Goal: Task Accomplishment & Management: Use online tool/utility

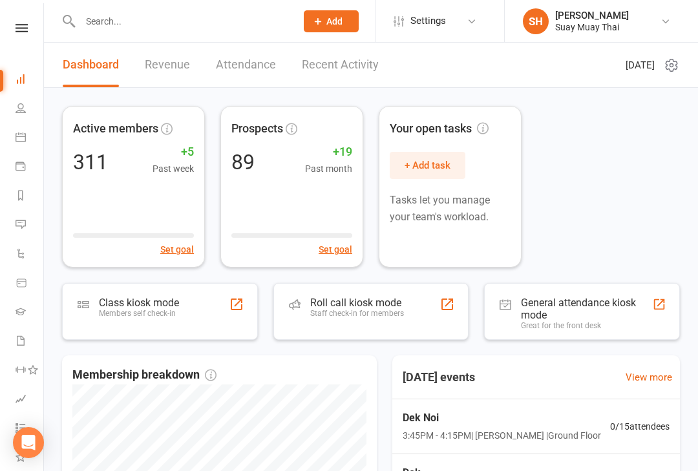
click at [110, 21] on input "text" at bounding box center [181, 21] width 211 height 18
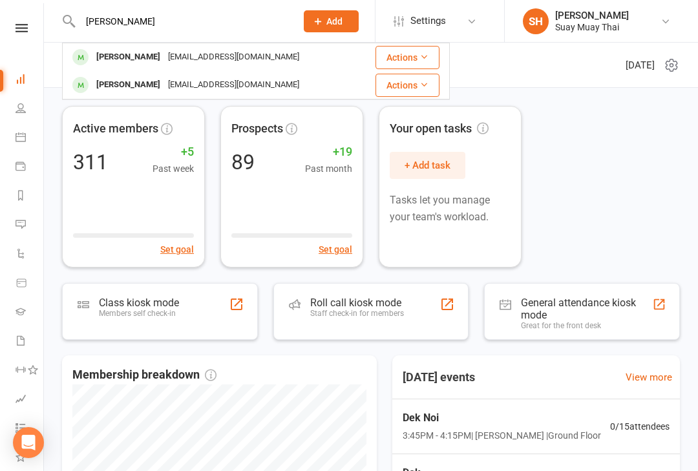
type input "[PERSON_NAME]"
click at [241, 62] on div "[EMAIL_ADDRESS][DOMAIN_NAME]" at bounding box center [233, 57] width 139 height 19
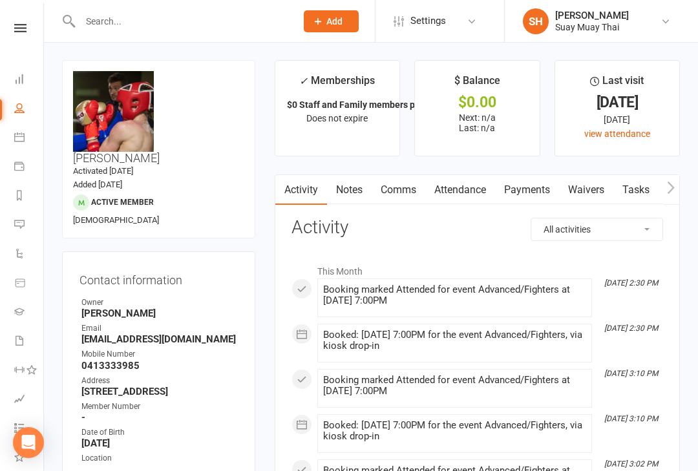
scroll to position [0, 1]
click at [7, 138] on li "Calendar" at bounding box center [20, 138] width 43 height 29
click at [17, 62] on div "Clubworx" at bounding box center [20, 45] width 43 height 42
click at [17, 25] on icon at bounding box center [20, 28] width 12 height 8
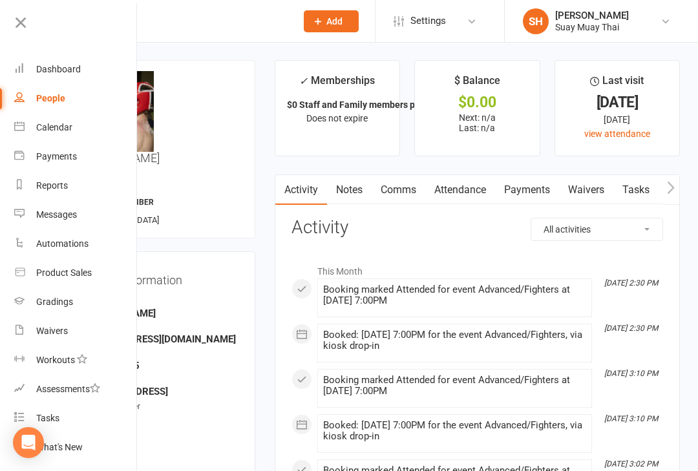
click at [21, 63] on icon at bounding box center [19, 68] width 10 height 10
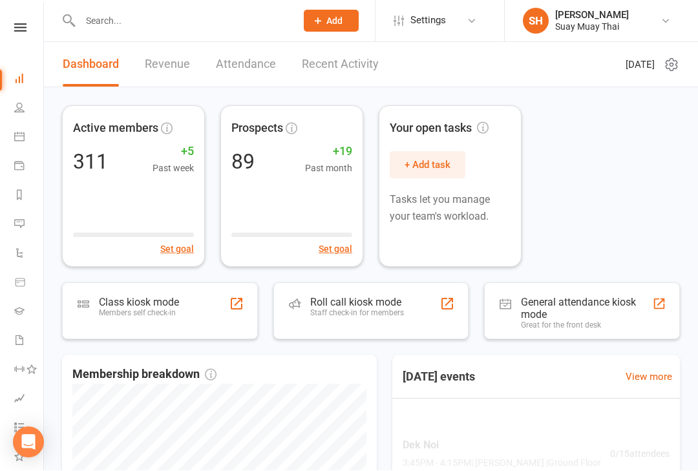
scroll to position [1, 0]
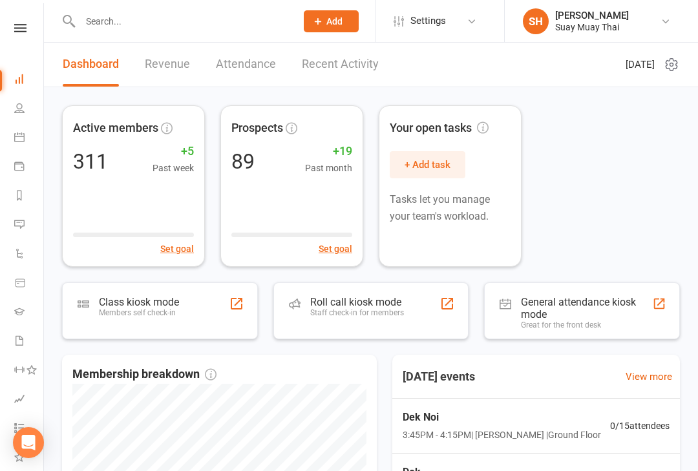
click at [173, 316] on div "Members self check-in" at bounding box center [139, 312] width 80 height 9
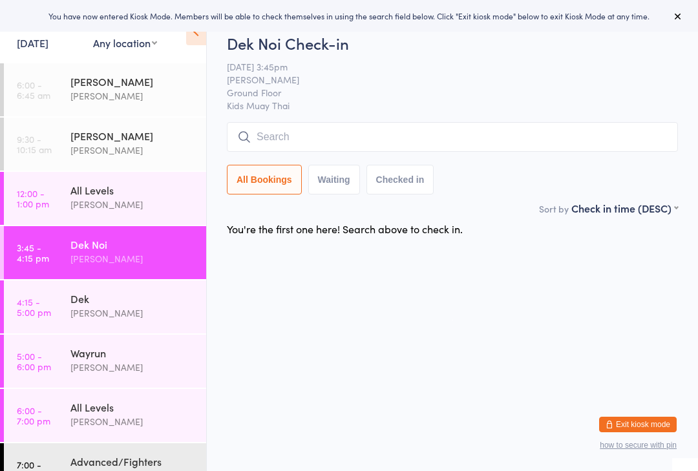
click at [50, 312] on time "4:15 - 5:00 pm" at bounding box center [34, 307] width 34 height 21
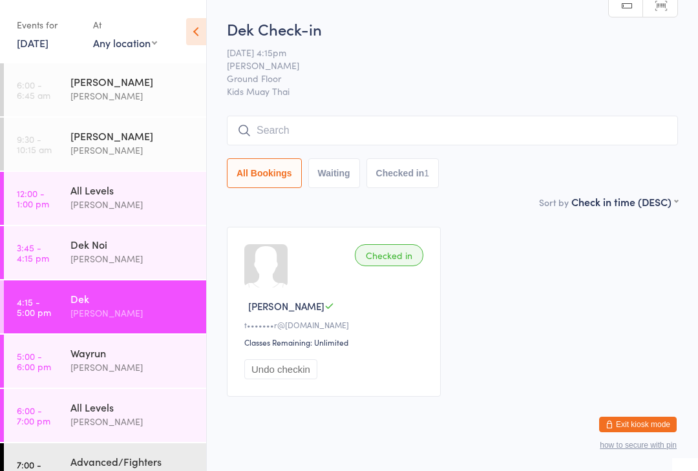
click at [280, 299] on div "Checked in [PERSON_NAME] N t•••••••r@[DOMAIN_NAME] Classes Remaining: Unlimited…" at bounding box center [334, 312] width 214 height 170
click at [325, 311] on icon at bounding box center [330, 306] width 10 height 10
click at [129, 360] on div "Wayrun" at bounding box center [132, 353] width 125 height 14
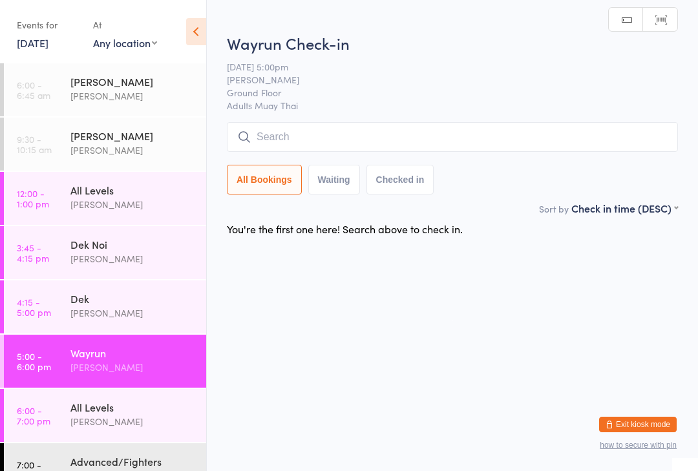
click at [114, 424] on div "Karl Puglia" at bounding box center [132, 421] width 125 height 15
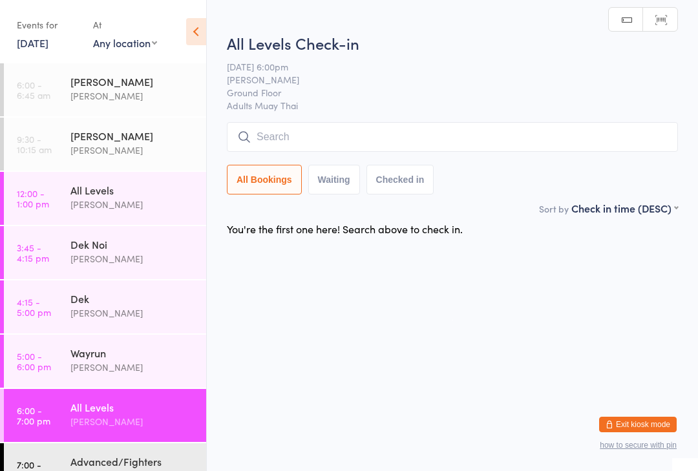
click at [111, 467] on div "Advanced/Fighters" at bounding box center [132, 462] width 125 height 14
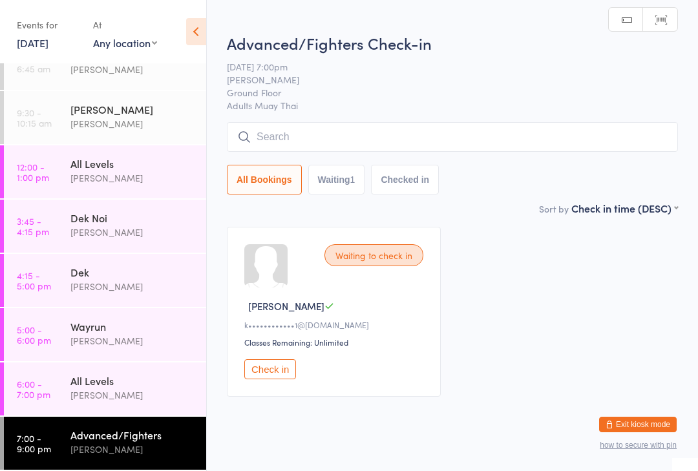
scroll to position [27, 0]
click at [114, 213] on div "Dek Noi" at bounding box center [132, 218] width 125 height 14
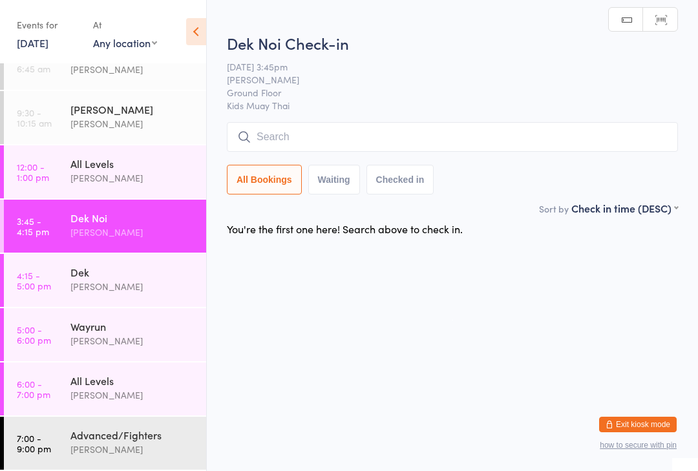
click at [448, 152] on input "search" at bounding box center [452, 137] width 451 height 30
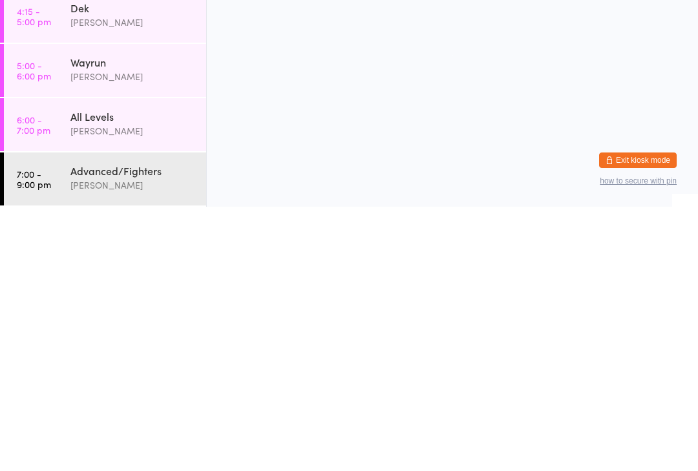
click at [116, 442] on div "Karl Puglia" at bounding box center [132, 449] width 125 height 15
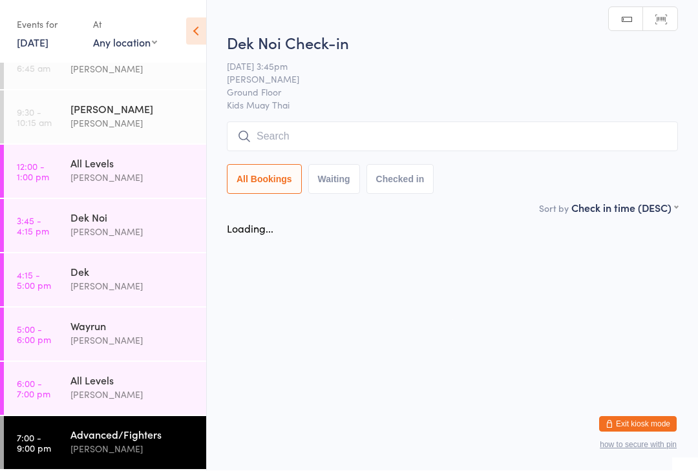
scroll to position [1, 0]
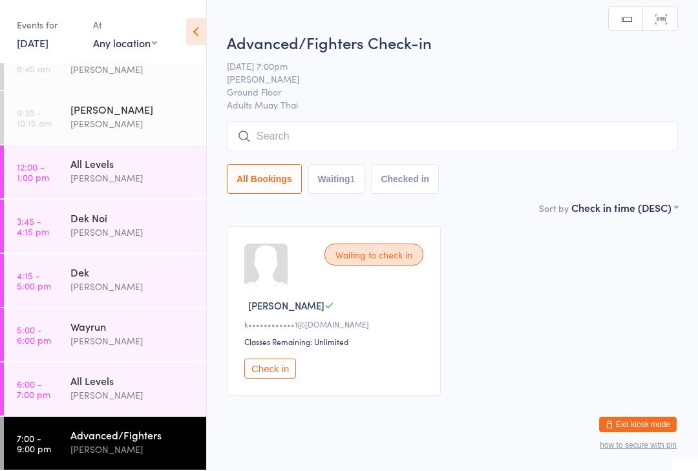
click at [398, 131] on input "search" at bounding box center [452, 137] width 451 height 30
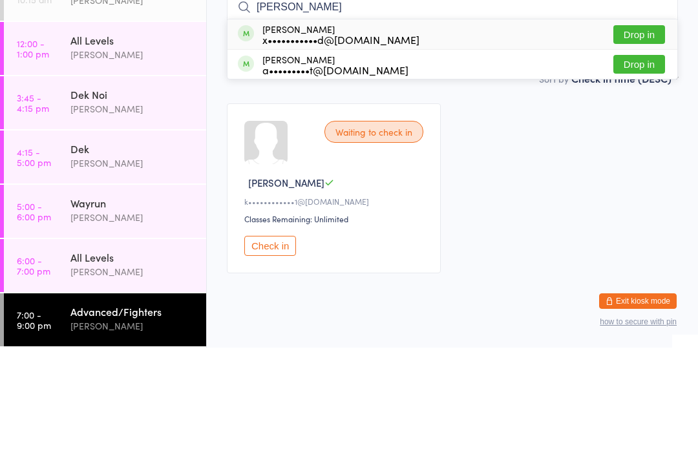
type input "[PERSON_NAME]"
click at [647, 149] on button "Drop in" at bounding box center [640, 158] width 52 height 19
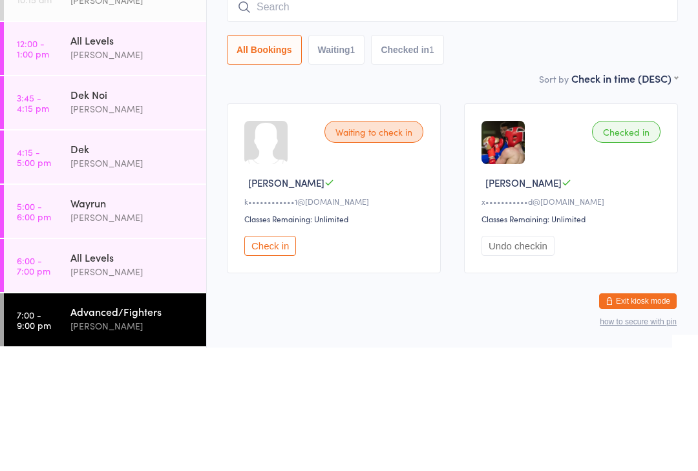
scroll to position [32, 0]
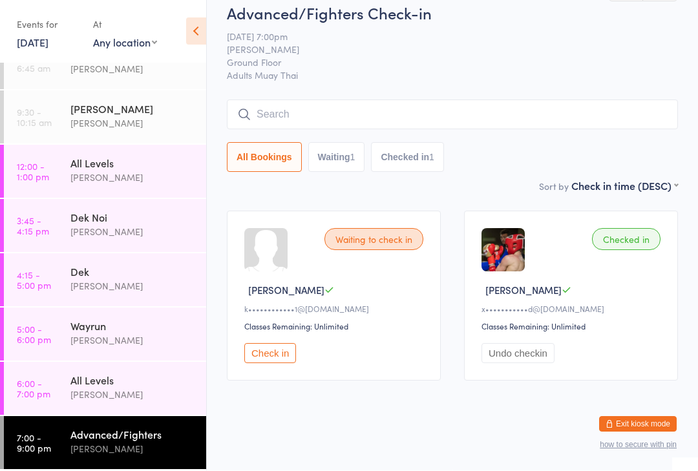
click at [153, 242] on div "Dek Noi Karl Puglia" at bounding box center [138, 225] width 136 height 51
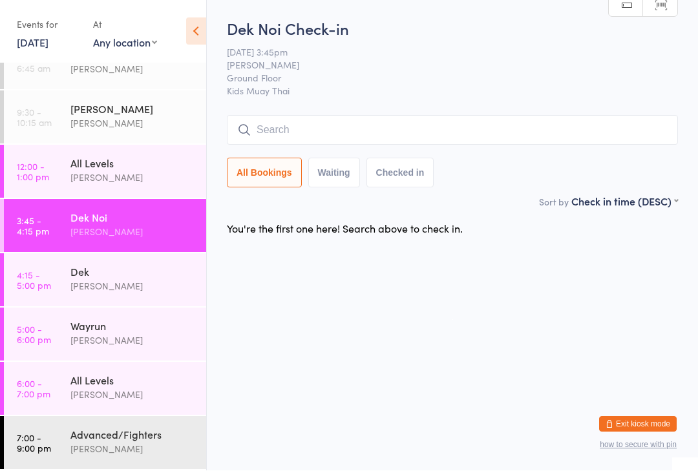
click at [28, 217] on time "3:45 - 4:15 pm" at bounding box center [33, 226] width 32 height 21
click at [12, 462] on link "7:00 - 9:00 pm Advanced/Fighters Karl Puglia" at bounding box center [105, 443] width 202 height 53
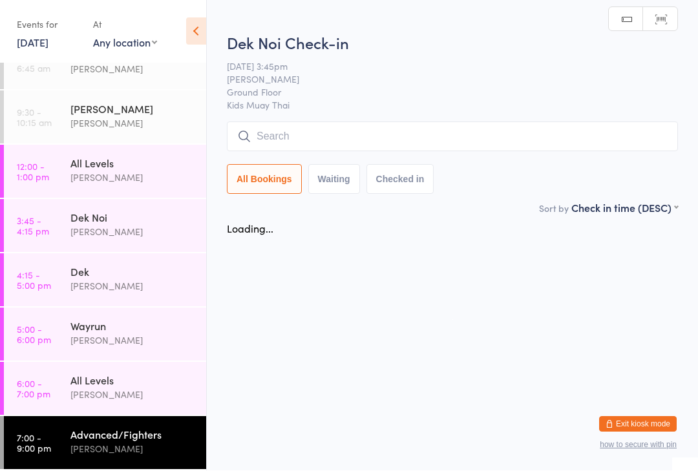
scroll to position [1, 0]
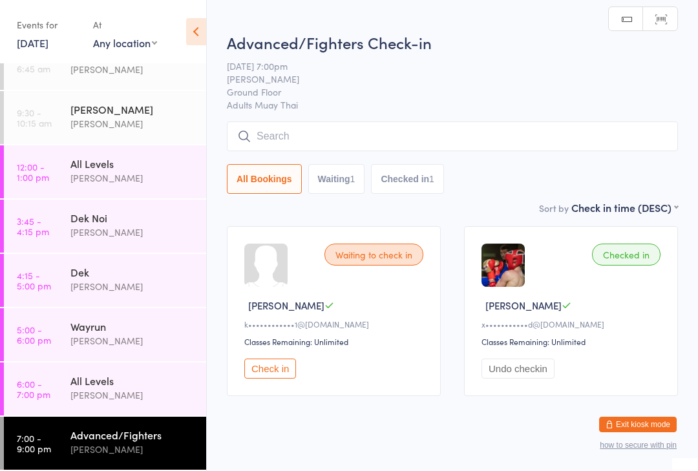
click at [14, 235] on link "3:45 - 4:15 pm Dek Noi Karl Puglia" at bounding box center [105, 226] width 202 height 53
